Goal: Task Accomplishment & Management: Use online tool/utility

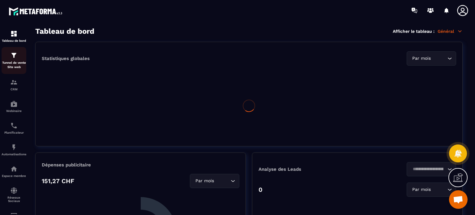
click at [8, 63] on p "Tunnel de vente Site web" at bounding box center [14, 65] width 25 height 9
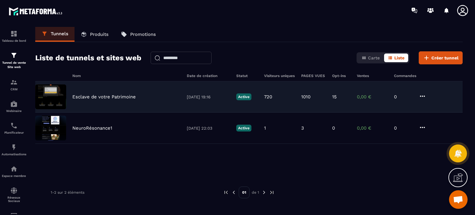
click at [103, 97] on p "Esclave de votre Patrimoine" at bounding box center [103, 97] width 63 height 6
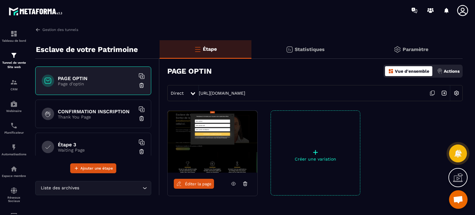
click at [446, 70] on p "Actions" at bounding box center [452, 71] width 16 height 5
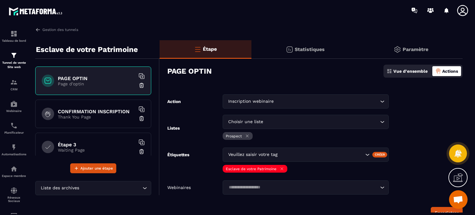
click at [203, 156] on div "Étiquettes Veuillez saisir votre tag Créer Esclave de votre Patrimoine" at bounding box center [278, 161] width 222 height 27
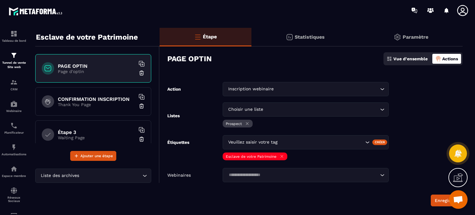
scroll to position [25, 0]
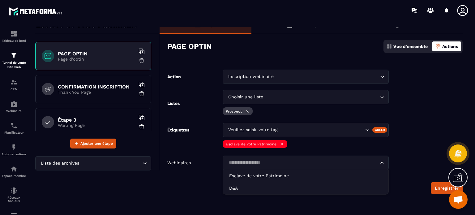
click at [234, 159] on div "Loading..." at bounding box center [306, 163] width 166 height 14
